Goal: Book appointment/travel/reservation

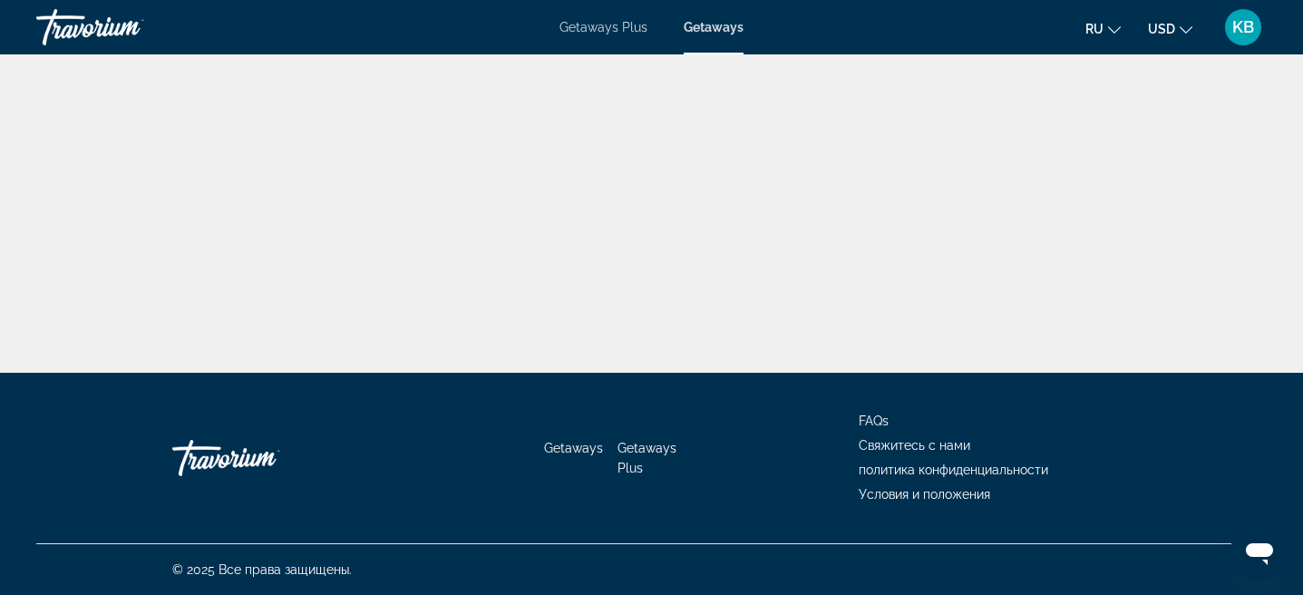
click at [1268, 27] on div "Getaways Plus Getaways ru English Español Français Italiano Português русский U…" at bounding box center [651, 27] width 1303 height 47
click at [1242, 34] on span "KB" at bounding box center [1243, 27] width 22 height 18
